Goal: Information Seeking & Learning: Learn about a topic

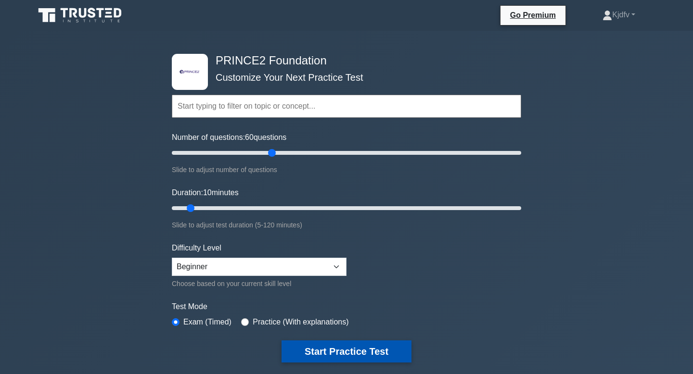
click at [316, 357] on button "Start Practice Test" at bounding box center [346, 352] width 130 height 22
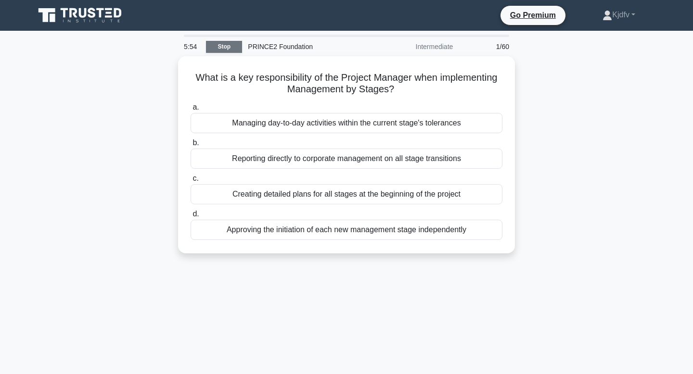
click at [225, 47] on link "Stop" at bounding box center [224, 47] width 36 height 12
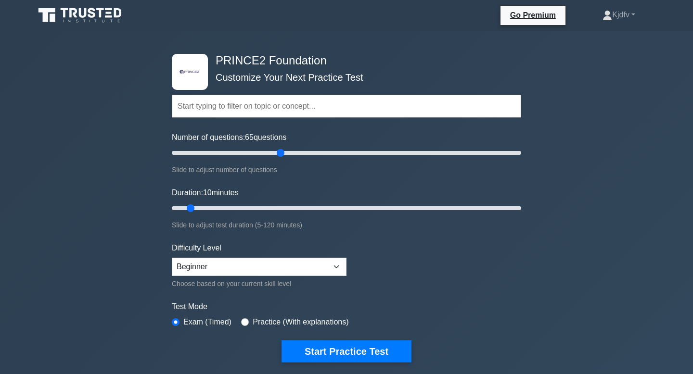
type input "60"
drag, startPoint x: 272, startPoint y: 154, endPoint x: 275, endPoint y: 159, distance: 5.6
click at [275, 159] on input "Number of questions: 60 questions" at bounding box center [346, 153] width 349 height 12
drag, startPoint x: 188, startPoint y: 210, endPoint x: 201, endPoint y: 209, distance: 13.0
type input "15"
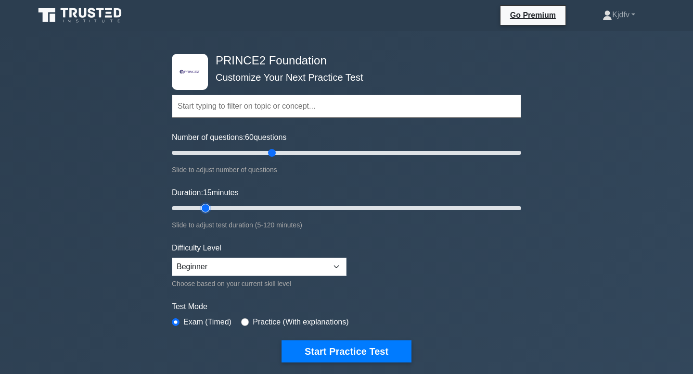
click at [201, 209] on input "Duration: 15 minutes" at bounding box center [346, 209] width 349 height 12
